Goal: Task Accomplishment & Management: Complete application form

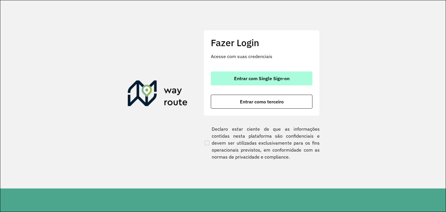
click at [282, 76] on span "Entrar com Single Sign-on" at bounding box center [261, 78] width 55 height 5
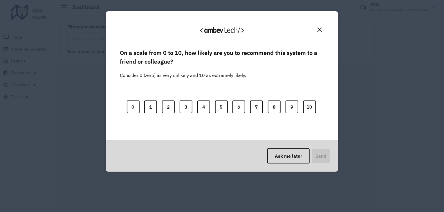
click at [317, 32] on img "Close" at bounding box center [319, 30] width 4 height 4
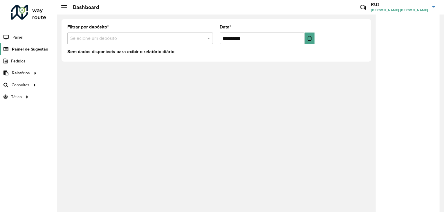
click at [18, 53] on link "Painel de Sugestão" at bounding box center [24, 49] width 48 height 12
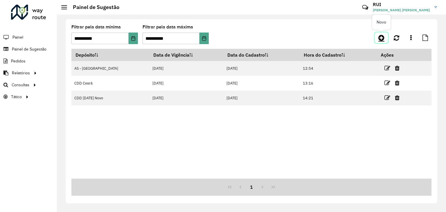
click at [382, 37] on icon at bounding box center [381, 37] width 6 height 7
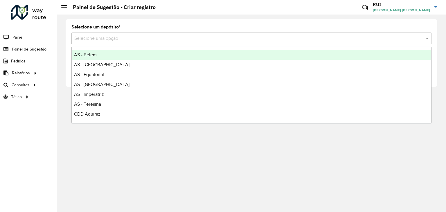
click at [249, 41] on input "text" at bounding box center [245, 38] width 342 height 7
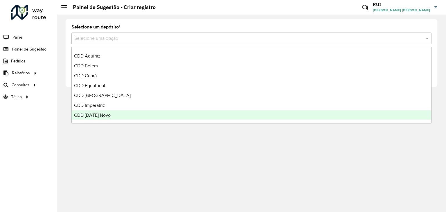
scroll to position [68, 0]
click at [96, 114] on span "CDD Teresina" at bounding box center [88, 114] width 28 height 5
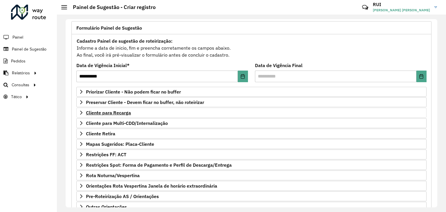
scroll to position [38, 0]
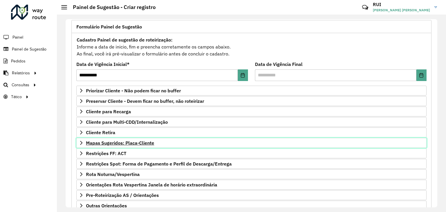
click at [136, 140] on span "Mapas Sugeridos: Placa-Cliente" at bounding box center [120, 142] width 68 height 5
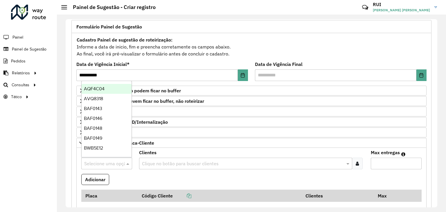
click at [107, 161] on input "text" at bounding box center [100, 163] width 33 height 7
paste input "*******"
type input "*******"
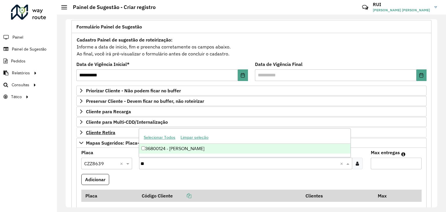
type input "***"
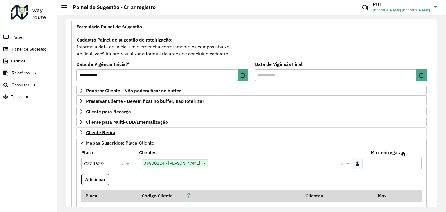
type input "*"
click at [81, 174] on button "Adicionar" at bounding box center [95, 179] width 28 height 11
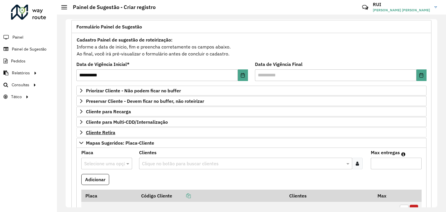
scroll to position [215, 0]
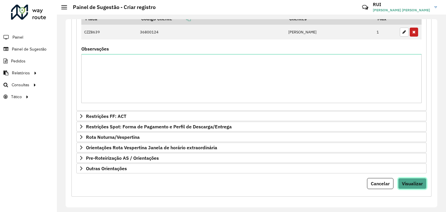
click at [413, 183] on span "Visualizar" at bounding box center [412, 184] width 21 height 6
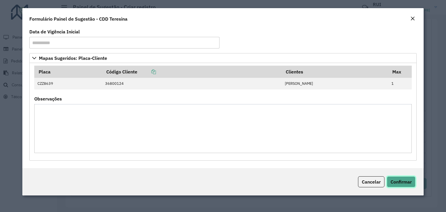
click at [400, 185] on button "Confirmar" at bounding box center [401, 181] width 29 height 11
